Goal: Navigation & Orientation: Understand site structure

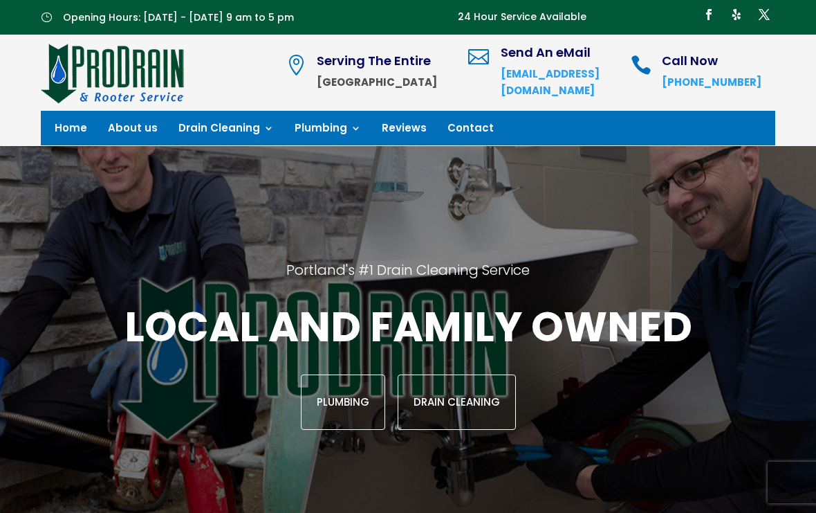
click at [134, 132] on link "About us" at bounding box center [133, 130] width 50 height 15
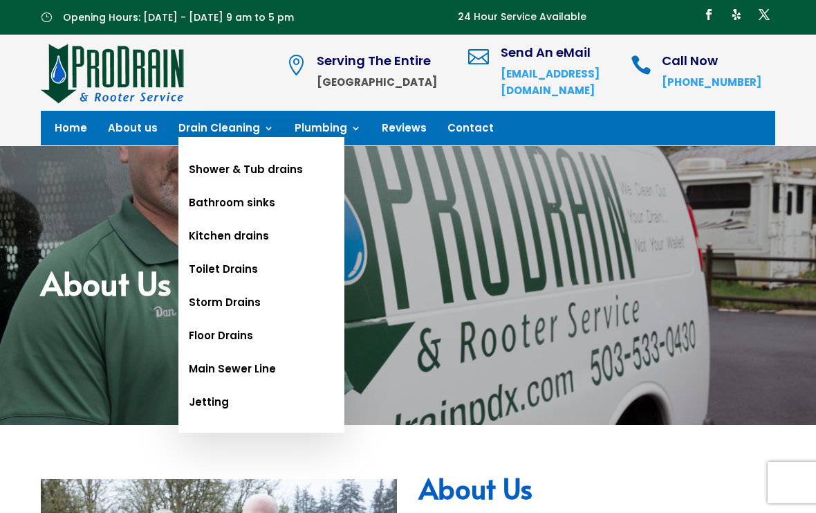
click at [200, 365] on link "Main Sewer Line" at bounding box center [262, 368] width 166 height 33
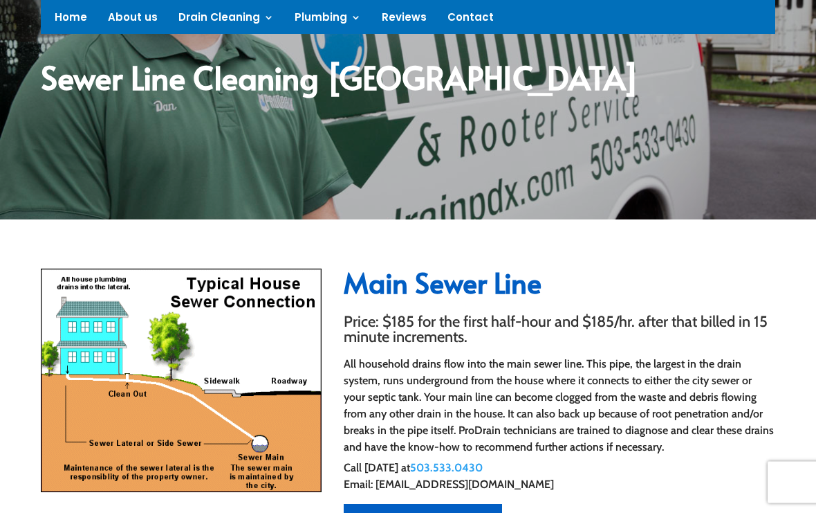
scroll to position [205, 0]
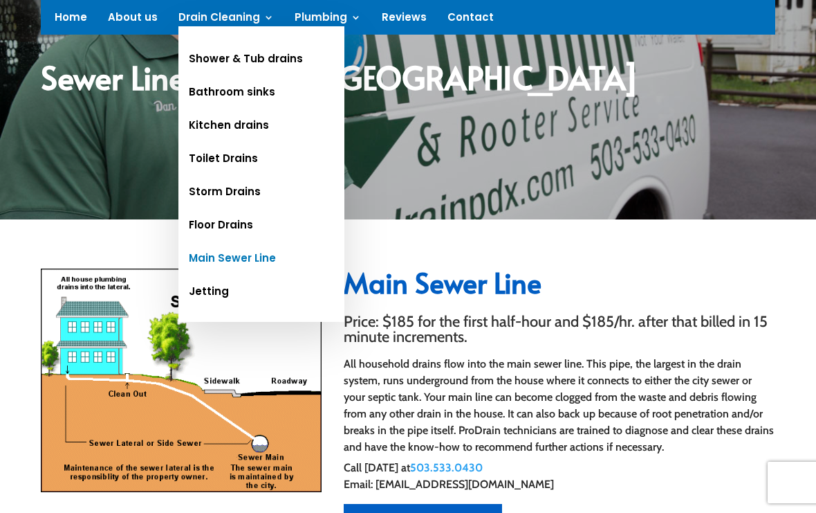
click at [195, 290] on link "Jetting" at bounding box center [262, 291] width 166 height 33
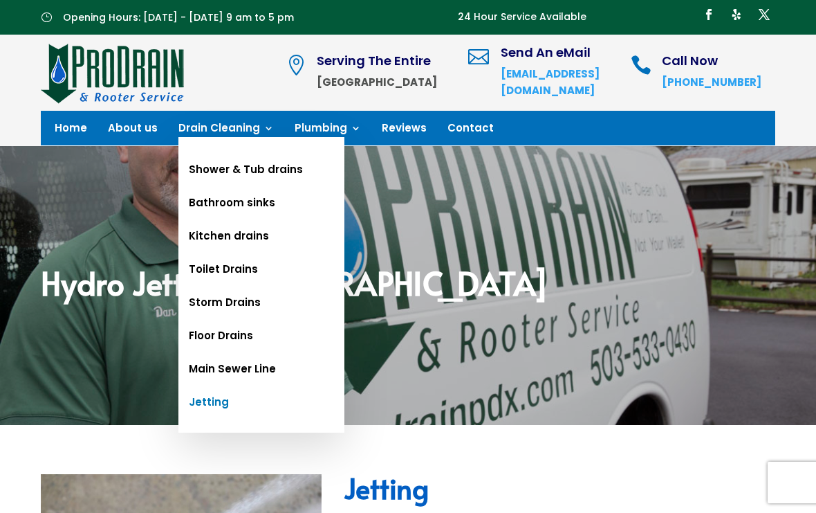
click at [201, 333] on link "Floor Drains" at bounding box center [262, 335] width 166 height 33
